Goal: Task Accomplishment & Management: Manage account settings

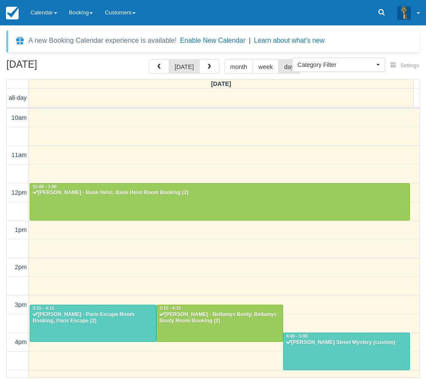
select select
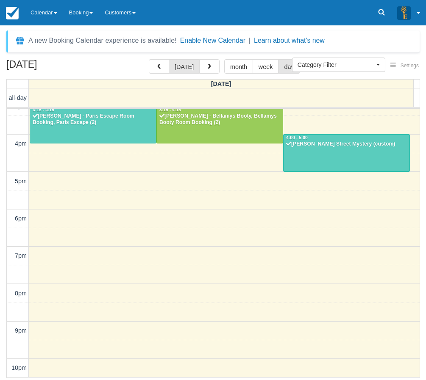
drag, startPoint x: 0, startPoint y: 0, endPoint x: 5, endPoint y: 323, distance: 323.1
click at [5, 323] on div "[DATE] [DATE] month week day [DATE] all-day 10am 11am 12pm 1pm 2pm 3pm 4pm 5pm …" at bounding box center [213, 218] width 426 height 319
click at [213, 65] on button "button" at bounding box center [209, 66] width 20 height 14
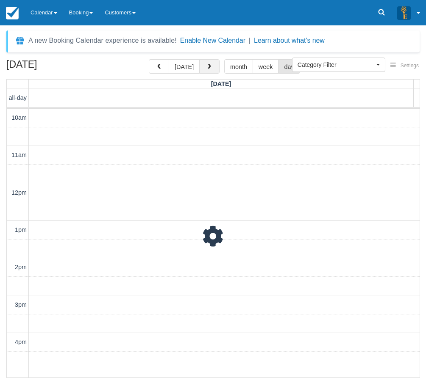
scroll to position [199, 0]
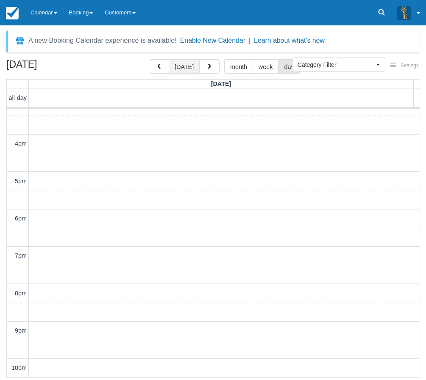
click at [193, 67] on button "[DATE]" at bounding box center [184, 66] width 31 height 14
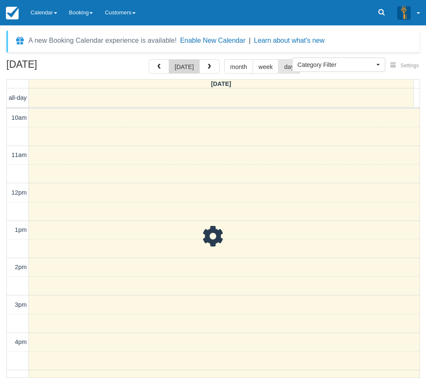
scroll to position [199, 0]
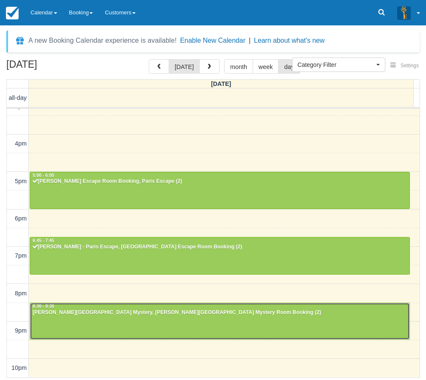
click at [126, 317] on div at bounding box center [219, 321] width 379 height 36
